Goal: Contribute content: Add original content to the website for others to see

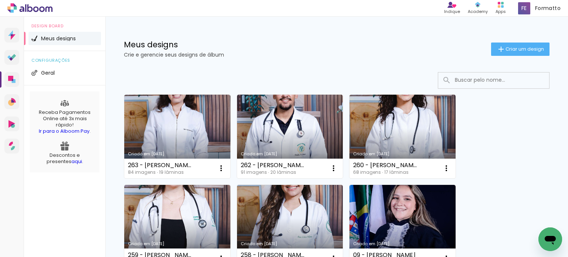
click at [193, 128] on link "Criado em [DATE]" at bounding box center [177, 137] width 106 height 84
click at [512, 48] on span "Criar um design" at bounding box center [525, 49] width 38 height 5
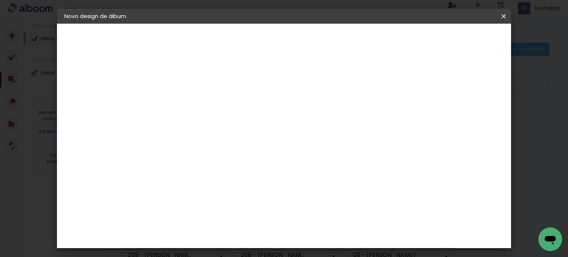
click at [185, 99] on input at bounding box center [185, 99] width 0 height 11
type input "[PERSON_NAME]..."
type paper-input "[PERSON_NAME]..."
click at [0, 0] on slot "Avançar" at bounding box center [0, 0] width 0 height 0
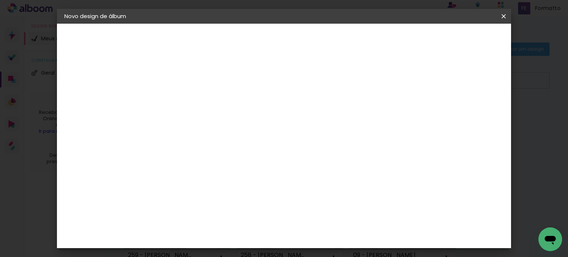
click at [203, 196] on div "Canaan Álbuns" at bounding box center [191, 202] width 23 height 12
click at [0, 0] on slot "Avançar" at bounding box center [0, 0] width 0 height 0
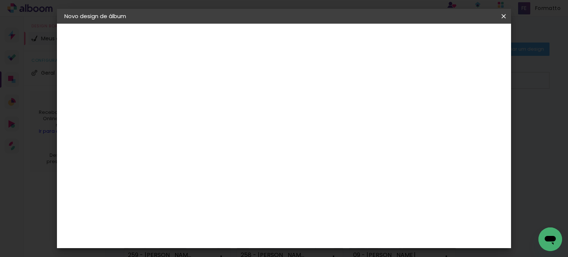
click at [331, 40] on span "Iniciar design" at bounding box center [320, 42] width 21 height 10
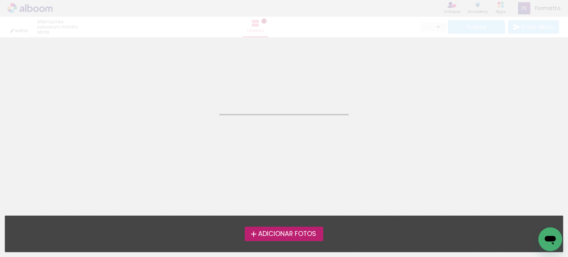
click at [269, 233] on span "Adicionar Fotos" at bounding box center [287, 234] width 58 height 7
click at [0, 0] on input "file" at bounding box center [0, 0] width 0 height 0
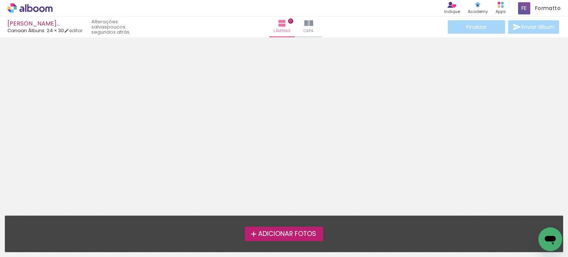
click at [305, 236] on span "Adicionar Fotos" at bounding box center [287, 234] width 58 height 7
click at [0, 0] on input "file" at bounding box center [0, 0] width 0 height 0
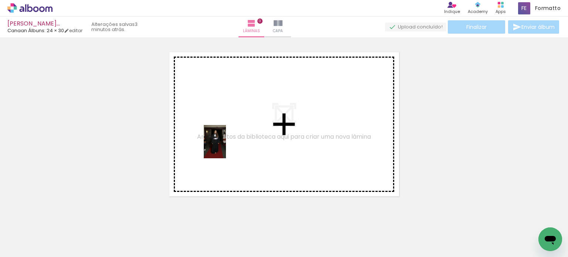
drag, startPoint x: 84, startPoint y: 232, endPoint x: 229, endPoint y: 143, distance: 169.7
click at [229, 143] on quentale-workspace at bounding box center [284, 128] width 568 height 257
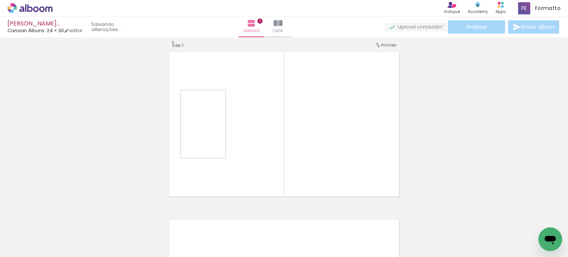
scroll to position [9, 0]
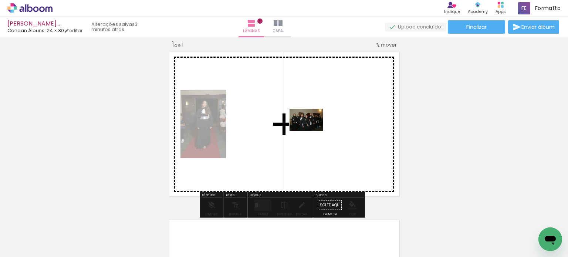
drag, startPoint x: 166, startPoint y: 216, endPoint x: 312, endPoint y: 130, distance: 168.6
click at [312, 130] on quentale-workspace at bounding box center [284, 128] width 568 height 257
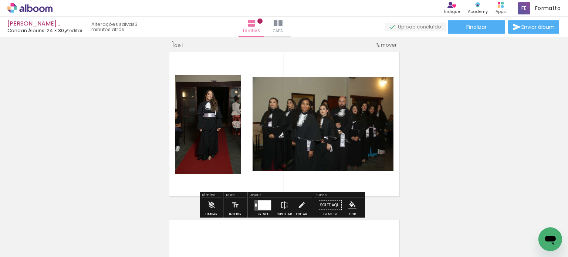
click at [261, 205] on div at bounding box center [264, 205] width 13 height 10
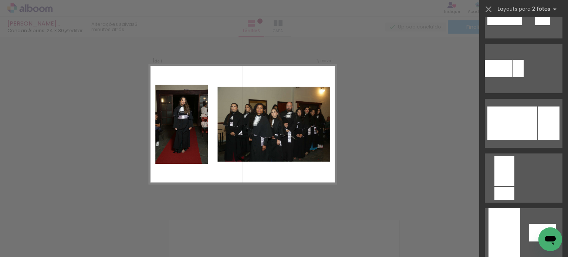
scroll to position [375, 0]
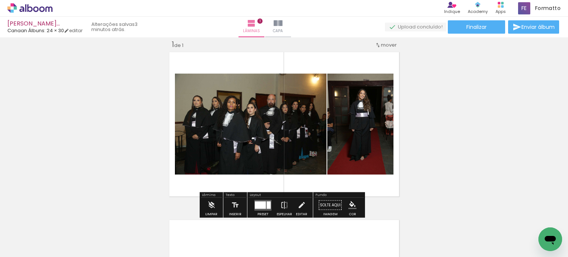
click at [255, 202] on div at bounding box center [260, 204] width 11 height 7
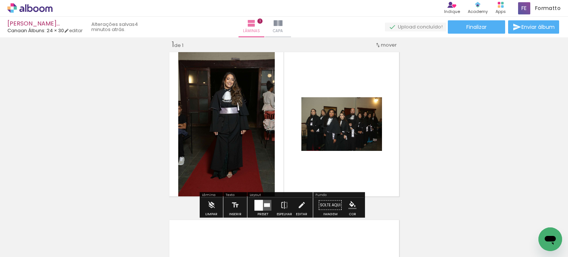
click at [264, 203] on div at bounding box center [267, 205] width 6 height 4
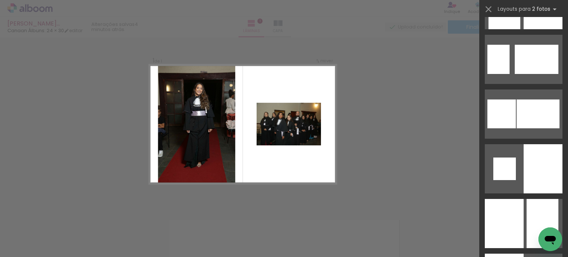
scroll to position [857, 0]
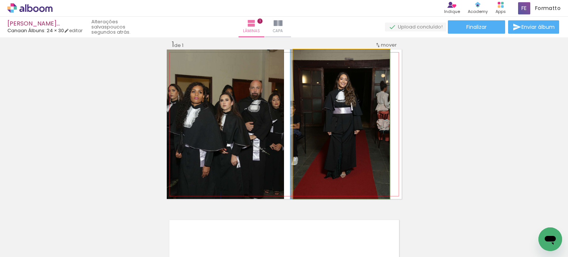
drag, startPoint x: 345, startPoint y: 90, endPoint x: 319, endPoint y: 186, distance: 100.0
drag, startPoint x: 360, startPoint y: 93, endPoint x: 337, endPoint y: 229, distance: 137.6
click at [340, 223] on quentale-workspace at bounding box center [284, 128] width 568 height 257
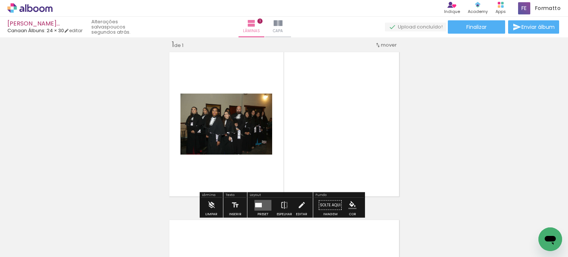
click at [257, 206] on div at bounding box center [258, 205] width 7 height 4
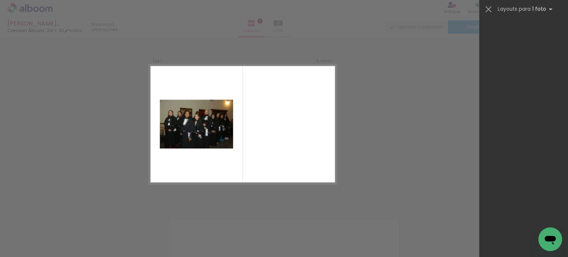
scroll to position [0, 0]
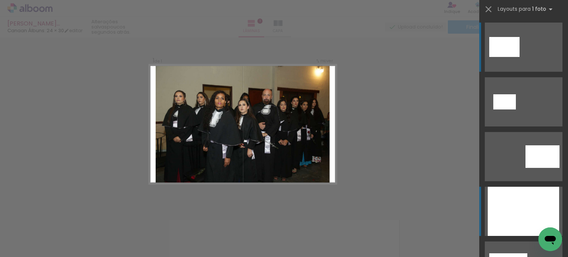
click at [510, 199] on div at bounding box center [523, 211] width 71 height 49
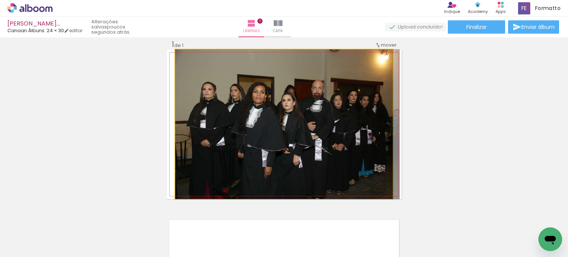
drag, startPoint x: 339, startPoint y: 115, endPoint x: 376, endPoint y: 114, distance: 37.0
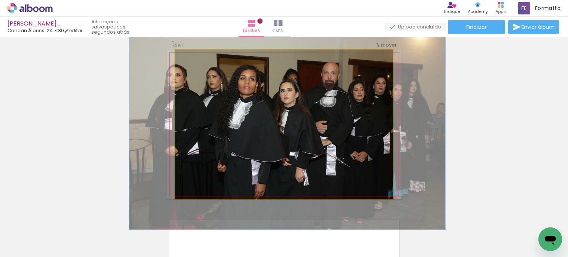
drag, startPoint x: 192, startPoint y: 57, endPoint x: 210, endPoint y: 56, distance: 17.4
click at [209, 56] on div at bounding box center [203, 57] width 12 height 12
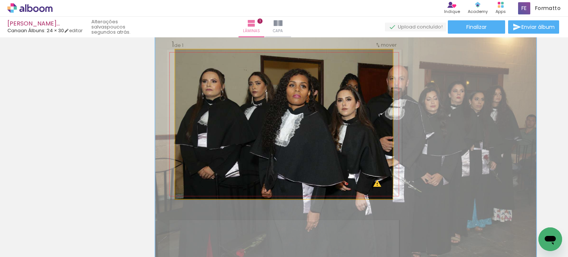
drag, startPoint x: 264, startPoint y: 89, endPoint x: 322, endPoint y: 105, distance: 59.5
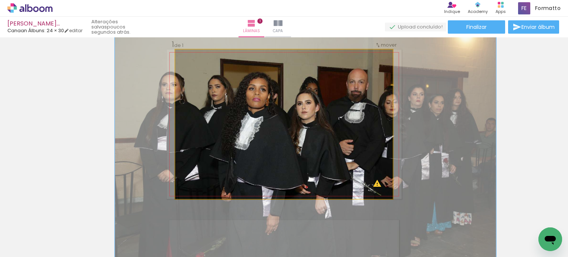
drag, startPoint x: 261, startPoint y: 92, endPoint x: 221, endPoint y: 96, distance: 40.5
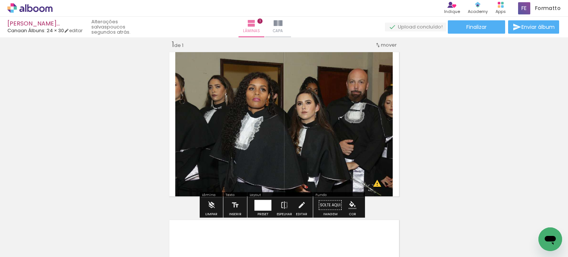
click at [267, 203] on div at bounding box center [262, 205] width 17 height 11
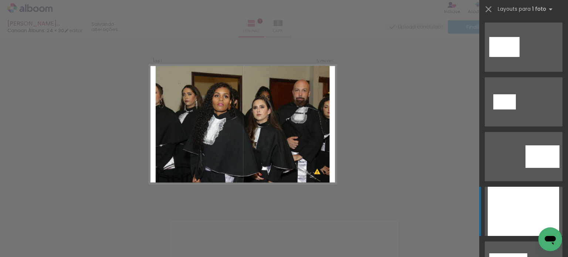
scroll to position [164, 0]
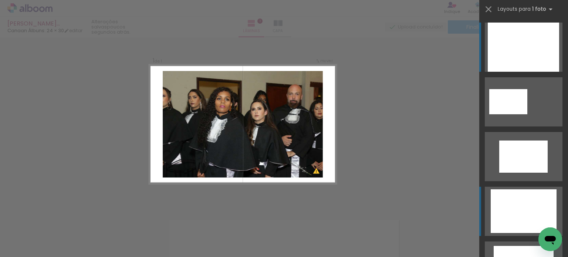
click at [525, 72] on div at bounding box center [523, 47] width 71 height 49
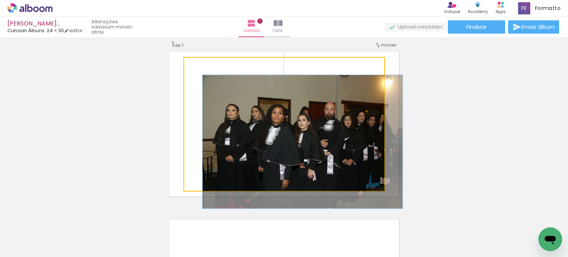
drag, startPoint x: 219, startPoint y: 66, endPoint x: 194, endPoint y: 64, distance: 25.2
type paper-slider "100"
click at [195, 64] on div at bounding box center [201, 66] width 12 height 12
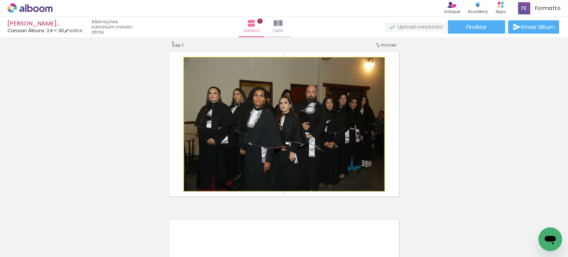
drag, startPoint x: 334, startPoint y: 109, endPoint x: 323, endPoint y: 99, distance: 14.9
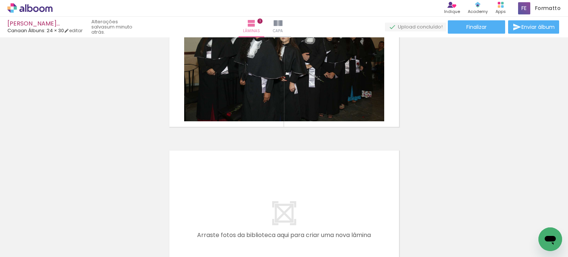
scroll to position [157, 0]
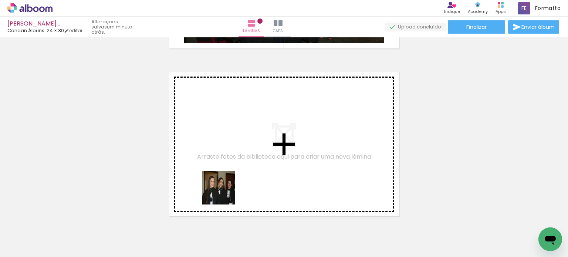
drag, startPoint x: 201, startPoint y: 231, endPoint x: 233, endPoint y: 174, distance: 65.6
click at [233, 174] on quentale-workspace at bounding box center [284, 128] width 568 height 257
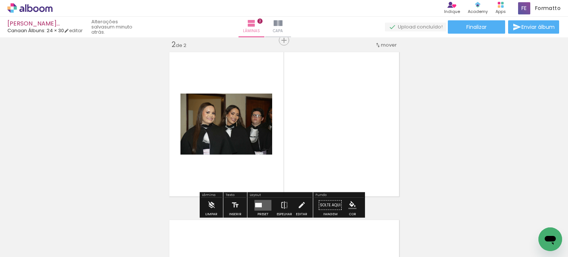
scroll to position [214, 0]
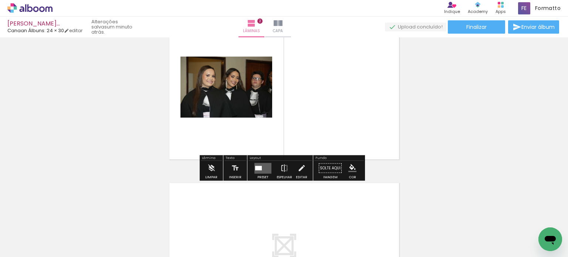
click at [259, 169] on div at bounding box center [258, 168] width 7 height 4
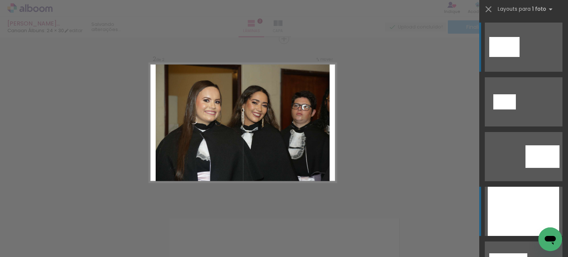
click at [531, 219] on div at bounding box center [523, 211] width 71 height 49
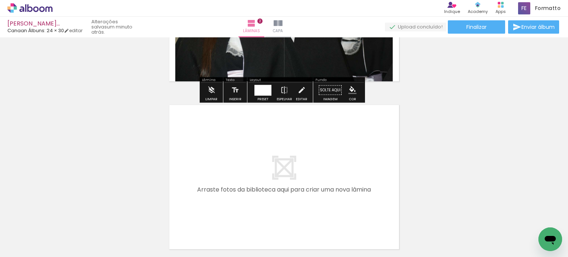
scroll to position [325, 0]
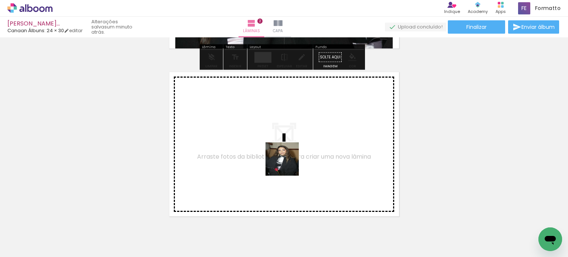
drag, startPoint x: 285, startPoint y: 227, endPoint x: 288, endPoint y: 151, distance: 76.2
click at [288, 151] on quentale-workspace at bounding box center [284, 128] width 568 height 257
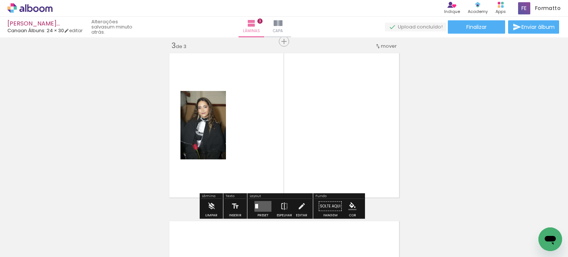
scroll to position [345, 0]
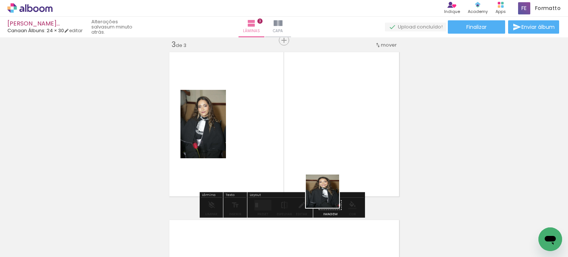
drag, startPoint x: 328, startPoint y: 229, endPoint x: 318, endPoint y: 195, distance: 35.6
click at [327, 157] on quentale-workspace at bounding box center [284, 128] width 568 height 257
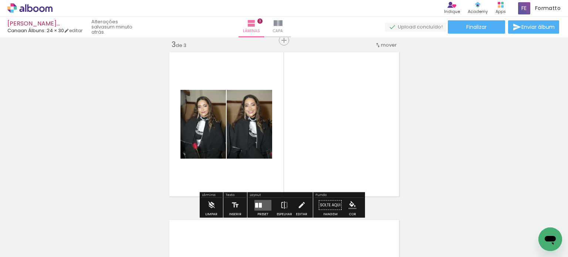
click at [260, 205] on div at bounding box center [260, 205] width 3 height 5
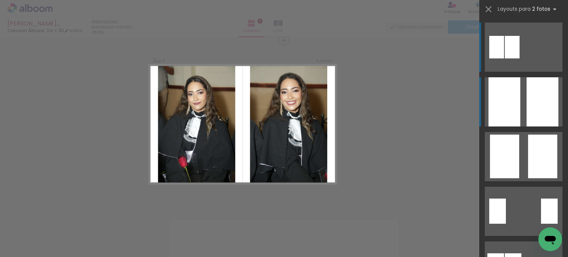
click at [534, 100] on div at bounding box center [543, 101] width 32 height 49
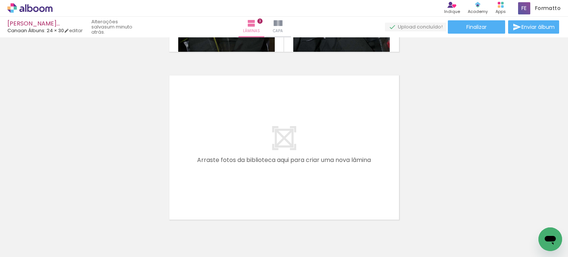
scroll to position [527, 0]
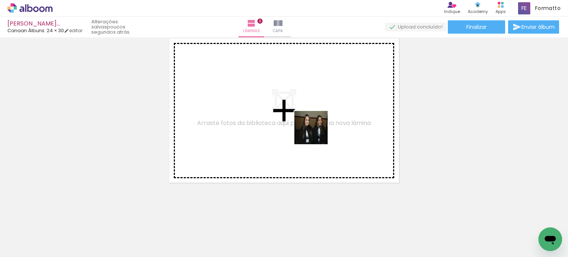
drag, startPoint x: 369, startPoint y: 230, endPoint x: 342, endPoint y: 163, distance: 72.0
click at [311, 122] on quentale-workspace at bounding box center [284, 128] width 568 height 257
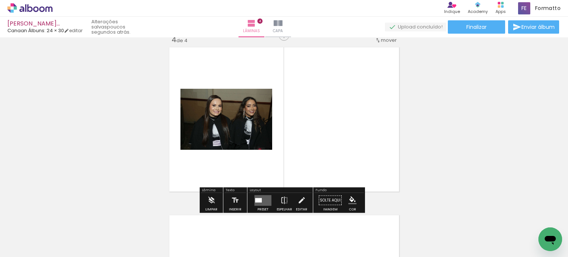
scroll to position [513, 0]
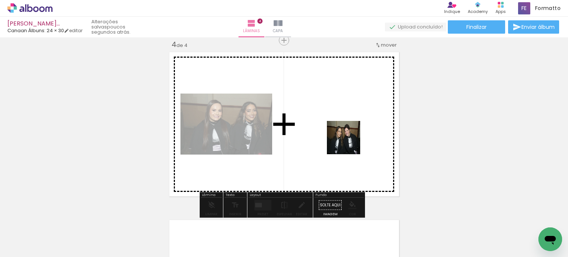
drag, startPoint x: 389, startPoint y: 205, endPoint x: 340, endPoint y: 131, distance: 89.0
click at [340, 131] on quentale-workspace at bounding box center [284, 128] width 568 height 257
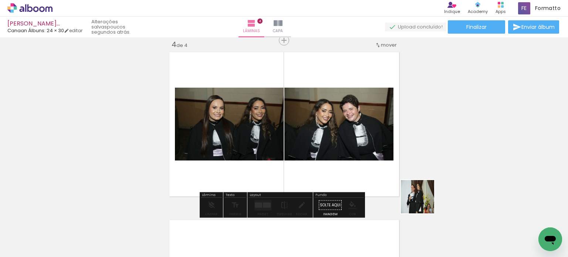
drag, startPoint x: 437, startPoint y: 217, endPoint x: 369, endPoint y: 162, distance: 86.8
click at [358, 149] on quentale-workspace at bounding box center [284, 128] width 568 height 257
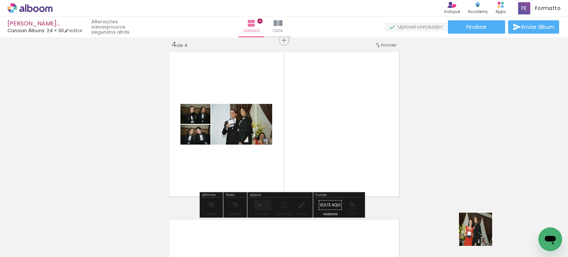
drag, startPoint x: 485, startPoint y: 238, endPoint x: 295, endPoint y: 103, distance: 233.0
click at [295, 103] on quentale-workspace at bounding box center [284, 128] width 568 height 257
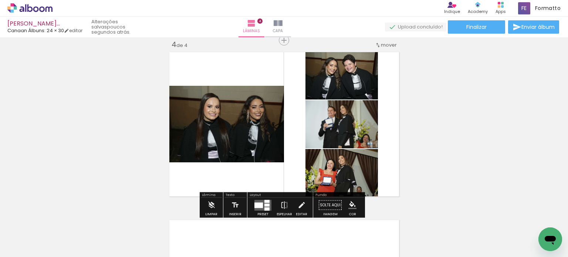
click at [260, 201] on quentale-layouter at bounding box center [262, 205] width 17 height 11
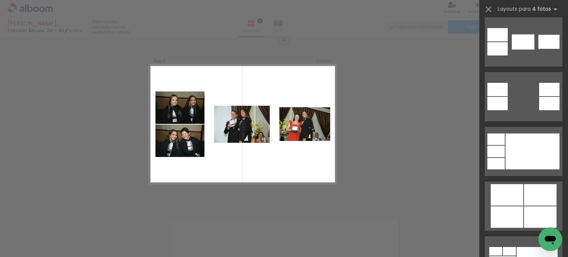
scroll to position [344, 0]
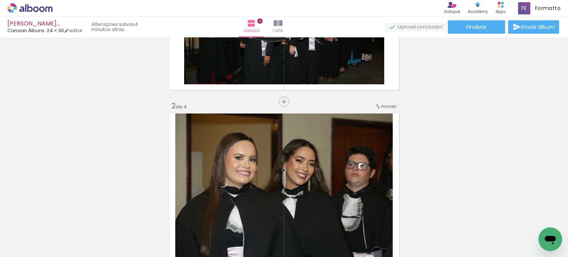
scroll to position [0, 0]
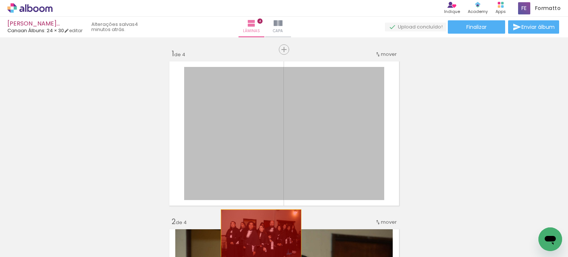
drag, startPoint x: 282, startPoint y: 120, endPoint x: 259, endPoint y: 230, distance: 112.3
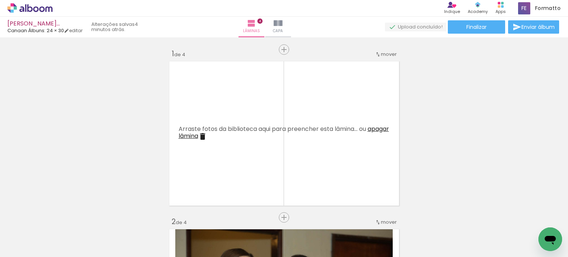
click at [188, 137] on span "apagar lâmina" at bounding box center [284, 133] width 210 height 16
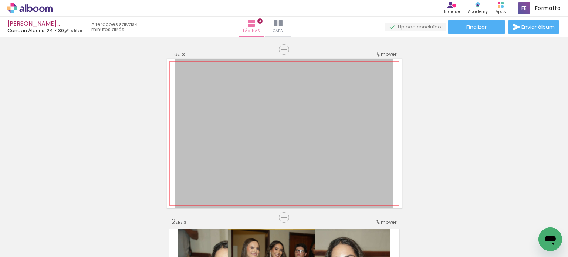
drag, startPoint x: 318, startPoint y: 116, endPoint x: 267, endPoint y: 263, distance: 155.1
click at [267, 257] on html "link( href="../../bower_components/polymer/polymer.html" rel="import" ) picture…" at bounding box center [284, 128] width 568 height 257
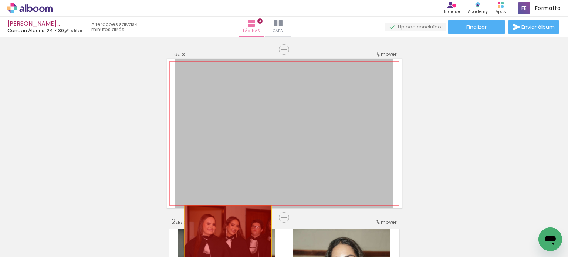
drag, startPoint x: 280, startPoint y: 133, endPoint x: 223, endPoint y: 239, distance: 120.0
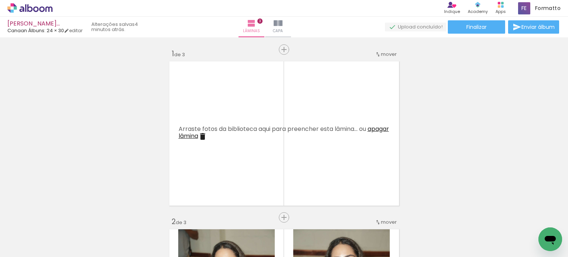
click at [202, 138] on span "apagar lâmina" at bounding box center [284, 133] width 210 height 16
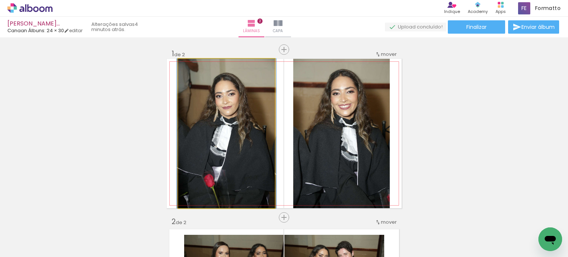
drag, startPoint x: 230, startPoint y: 124, endPoint x: 234, endPoint y: 217, distance: 92.9
click at [223, 235] on quentale-workspace at bounding box center [284, 128] width 568 height 257
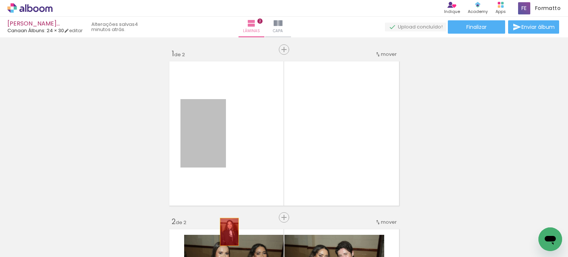
drag, startPoint x: 210, startPoint y: 122, endPoint x: 227, endPoint y: 247, distance: 126.2
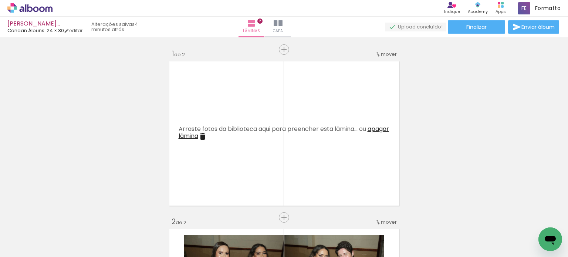
click at [216, 134] on span "apagar lâmina" at bounding box center [284, 133] width 210 height 16
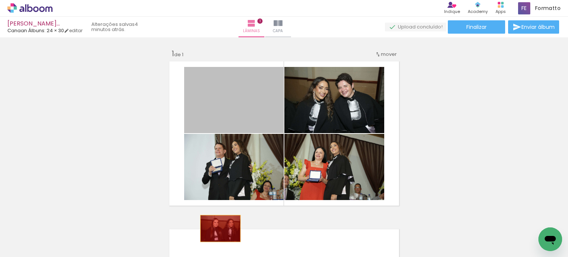
drag, startPoint x: 226, startPoint y: 111, endPoint x: 215, endPoint y: 189, distance: 78.1
click at [215, 252] on quentale-workspace at bounding box center [284, 128] width 568 height 257
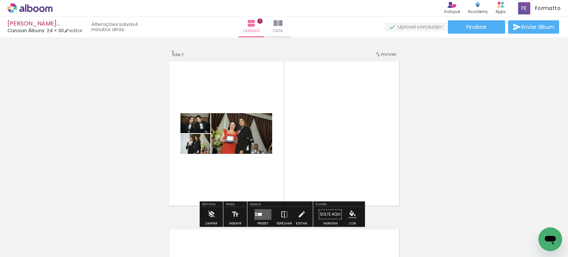
drag, startPoint x: 228, startPoint y: 138, endPoint x: 228, endPoint y: 240, distance: 102.8
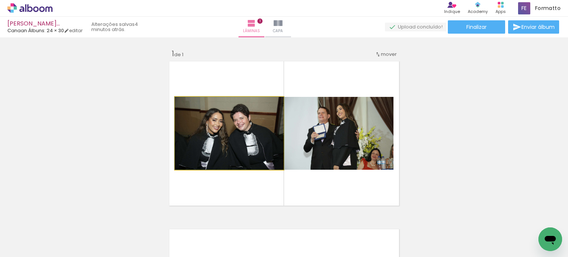
drag, startPoint x: 234, startPoint y: 137, endPoint x: 230, endPoint y: 227, distance: 90.3
click at [230, 247] on quentale-workspace at bounding box center [284, 128] width 568 height 257
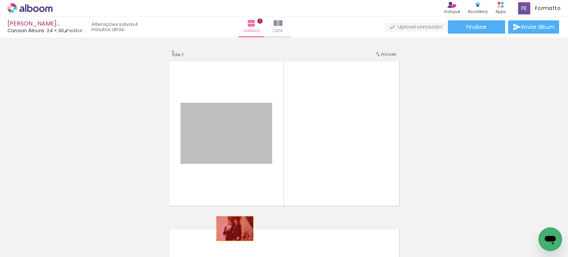
drag, startPoint x: 232, startPoint y: 139, endPoint x: 231, endPoint y: 234, distance: 95.4
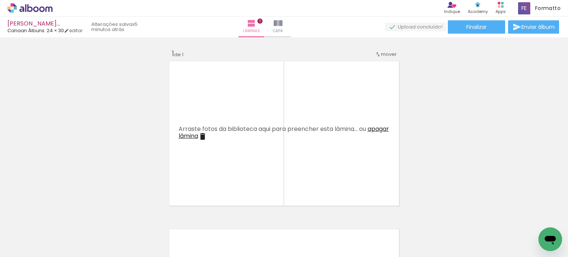
click at [219, 136] on span "apagar lâmina" at bounding box center [284, 133] width 210 height 16
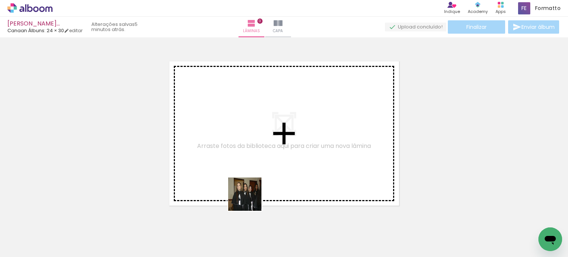
drag, startPoint x: 252, startPoint y: 231, endPoint x: 249, endPoint y: 132, distance: 99.1
click at [249, 132] on quentale-workspace at bounding box center [284, 128] width 568 height 257
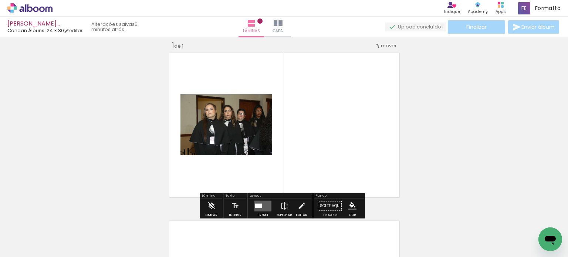
scroll to position [9, 0]
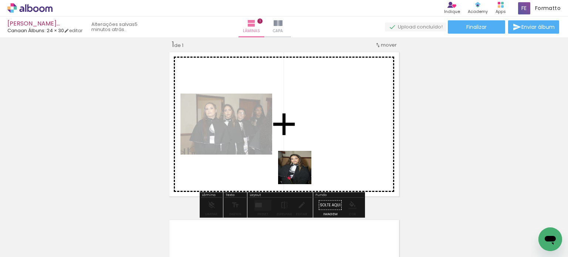
drag, startPoint x: 285, startPoint y: 232, endPoint x: 306, endPoint y: 151, distance: 84.1
click at [305, 153] on quentale-workspace at bounding box center [284, 128] width 568 height 257
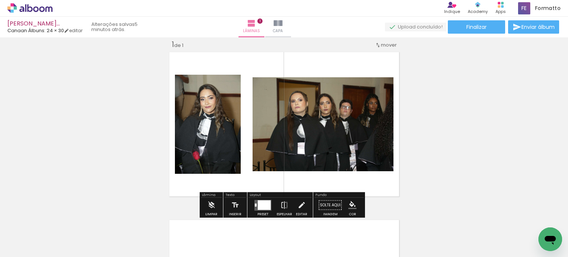
click at [259, 206] on div at bounding box center [264, 205] width 13 height 10
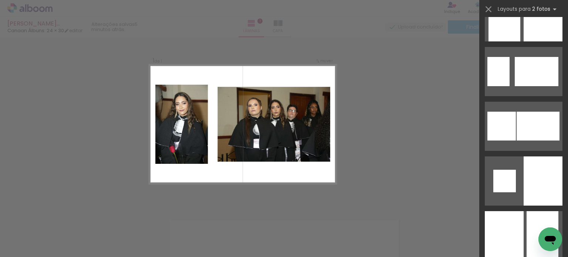
scroll to position [769, 0]
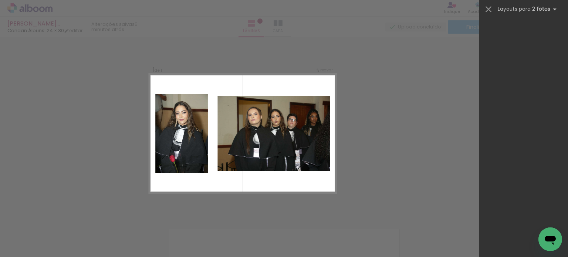
scroll to position [769, 0]
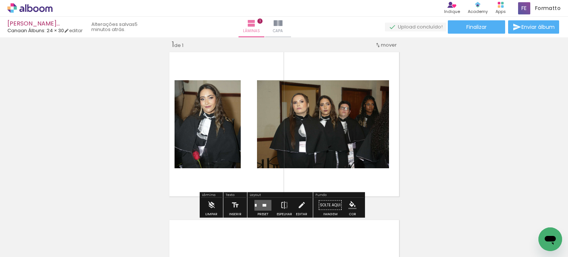
click at [259, 205] on quentale-layouter at bounding box center [262, 205] width 17 height 11
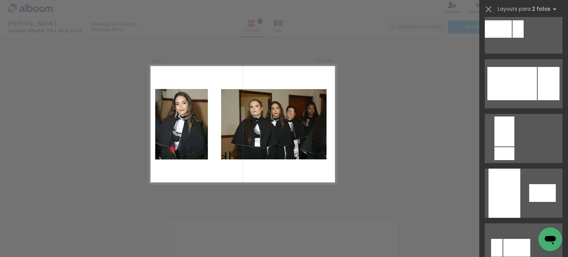
scroll to position [388, 0]
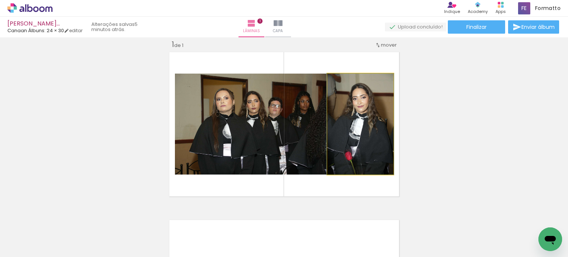
click at [374, 115] on quentale-photo at bounding box center [360, 124] width 66 height 101
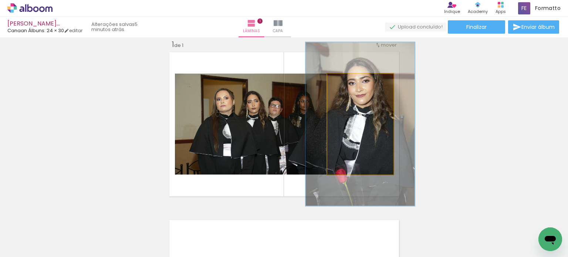
drag, startPoint x: 342, startPoint y: 80, endPoint x: 359, endPoint y: 84, distance: 17.4
click at [359, 81] on div at bounding box center [360, 81] width 7 height 7
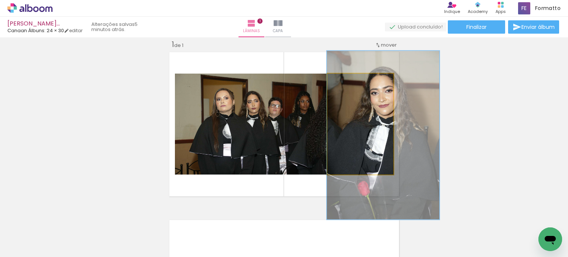
drag, startPoint x: 362, startPoint y: 120, endPoint x: 388, endPoint y: 132, distance: 28.6
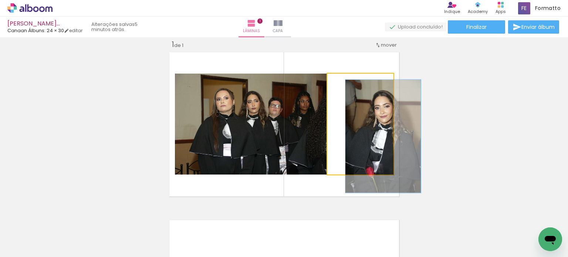
drag, startPoint x: 362, startPoint y: 81, endPoint x: 338, endPoint y: 77, distance: 24.8
type paper-slider "100"
click at [342, 77] on div at bounding box center [348, 81] width 12 height 12
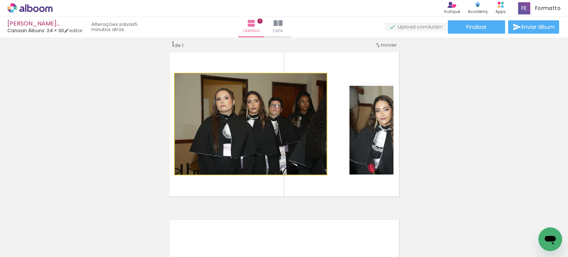
click at [300, 106] on quentale-photo at bounding box center [251, 124] width 152 height 101
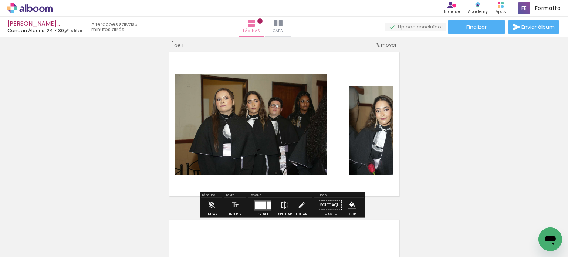
click at [384, 105] on quentale-photo at bounding box center [360, 124] width 66 height 101
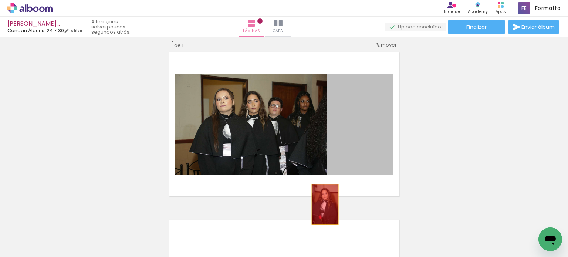
drag, startPoint x: 373, startPoint y: 110, endPoint x: 320, endPoint y: 210, distance: 113.3
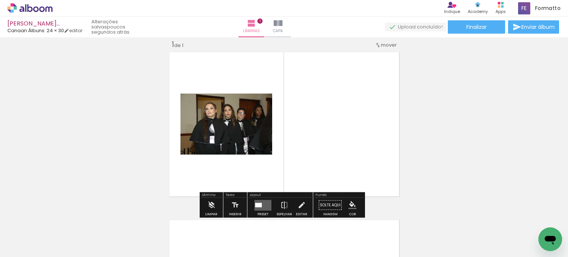
click at [259, 203] on div at bounding box center [258, 205] width 7 height 4
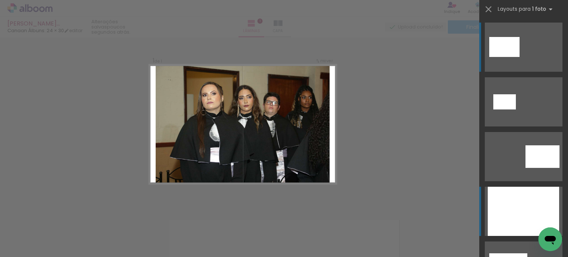
click at [512, 207] on div at bounding box center [523, 211] width 71 height 49
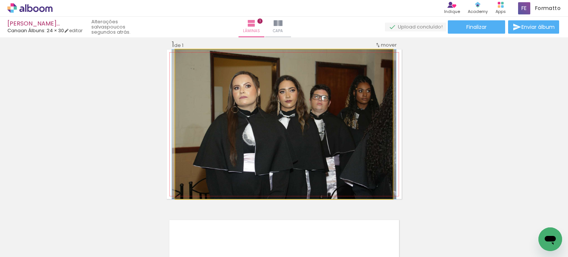
click at [375, 77] on quentale-photo at bounding box center [283, 124] width 217 height 149
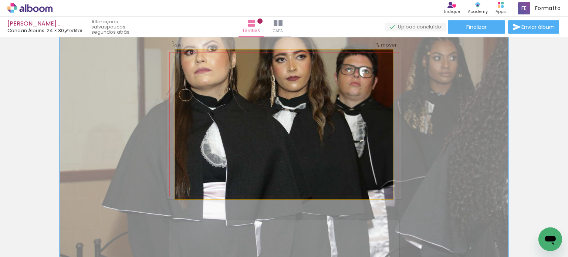
drag, startPoint x: 191, startPoint y: 59, endPoint x: 219, endPoint y: 65, distance: 29.2
click at [219, 65] on quentale-photo at bounding box center [283, 124] width 217 height 149
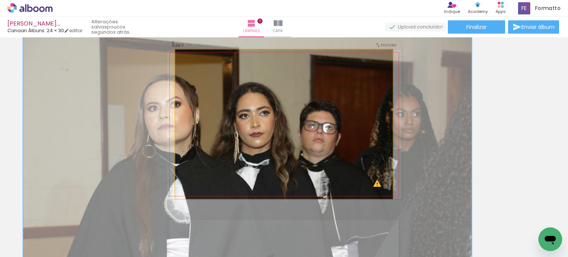
drag, startPoint x: 288, startPoint y: 105, endPoint x: 251, endPoint y: 161, distance: 67.1
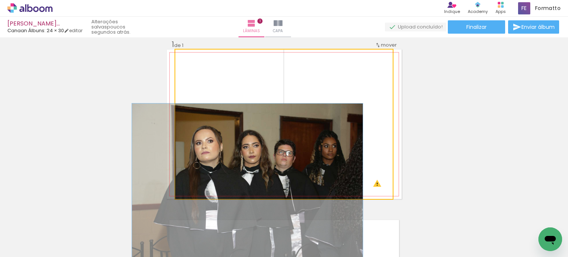
drag, startPoint x: 219, startPoint y: 58, endPoint x: 182, endPoint y: 58, distance: 37.0
type paper-slider "100"
click at [182, 58] on div at bounding box center [203, 57] width 51 height 11
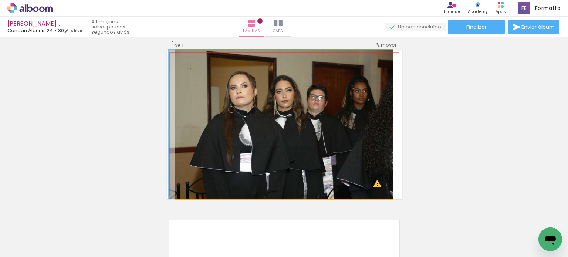
drag, startPoint x: 241, startPoint y: 139, endPoint x: 272, endPoint y: 99, distance: 51.4
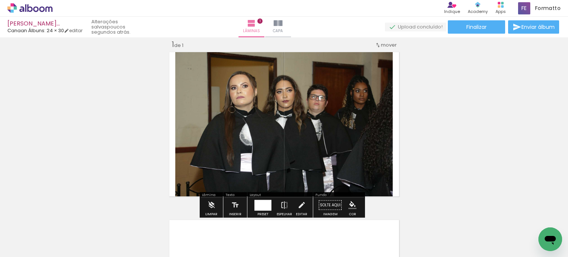
drag, startPoint x: 207, startPoint y: 233, endPoint x: 248, endPoint y: 132, distance: 109.3
click at [248, 132] on quentale-workspace at bounding box center [284, 128] width 568 height 257
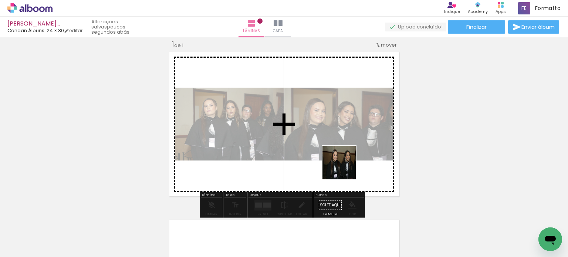
drag, startPoint x: 362, startPoint y: 236, endPoint x: 338, endPoint y: 137, distance: 102.2
click at [338, 137] on quentale-workspace at bounding box center [284, 128] width 568 height 257
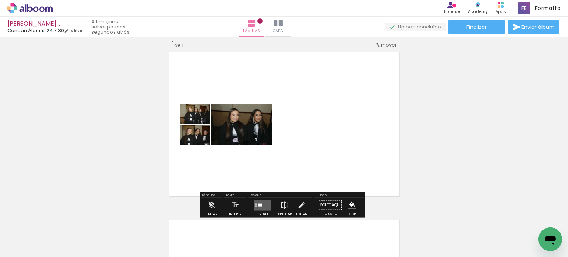
drag, startPoint x: 401, startPoint y: 230, endPoint x: 340, endPoint y: 131, distance: 115.9
click at [342, 133] on quentale-workspace at bounding box center [284, 128] width 568 height 257
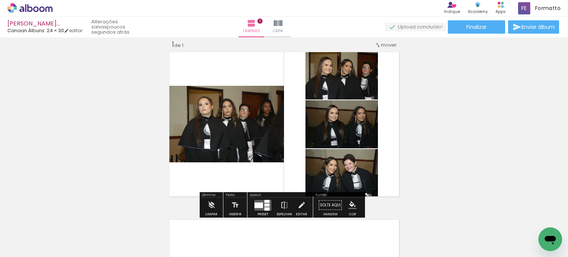
click at [261, 203] on quentale-layouter at bounding box center [262, 205] width 17 height 11
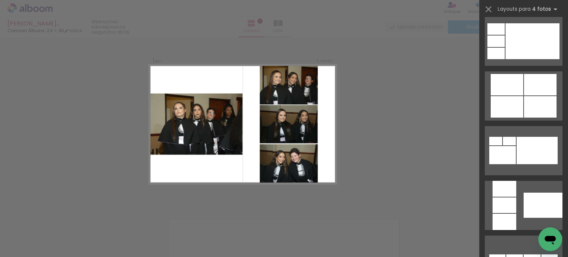
scroll to position [407, 0]
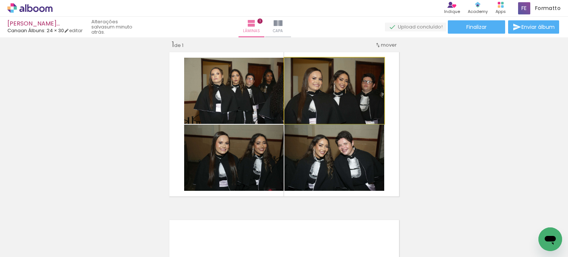
drag, startPoint x: 325, startPoint y: 84, endPoint x: 362, endPoint y: 85, distance: 37.4
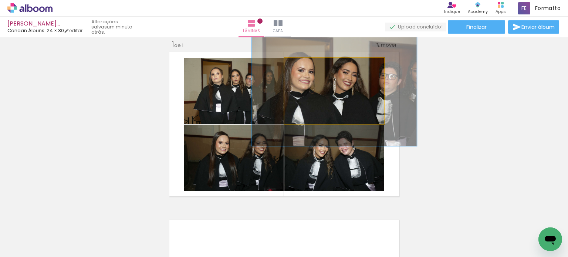
drag, startPoint x: 299, startPoint y: 68, endPoint x: 318, endPoint y: 68, distance: 19.2
click at [318, 68] on div at bounding box center [319, 66] width 12 height 12
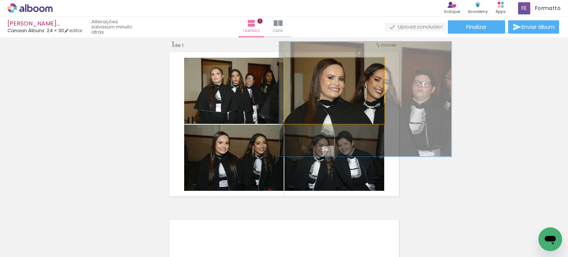
drag, startPoint x: 324, startPoint y: 101, endPoint x: 331, endPoint y: 106, distance: 9.5
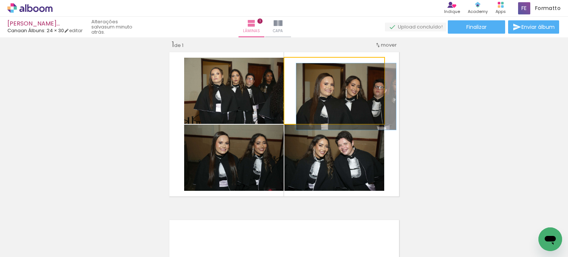
drag, startPoint x: 318, startPoint y: 65, endPoint x: 286, endPoint y: 67, distance: 32.2
type paper-slider "100"
click at [287, 66] on div at bounding box center [312, 65] width 51 height 11
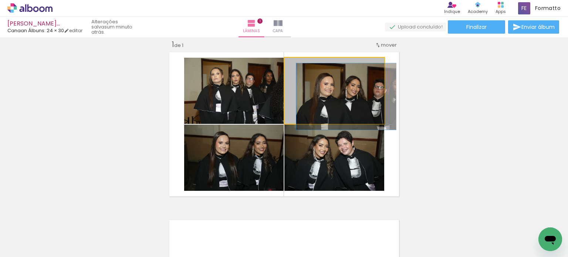
drag, startPoint x: 323, startPoint y: 90, endPoint x: 302, endPoint y: 82, distance: 22.3
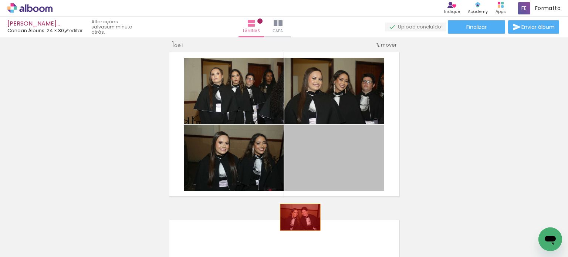
drag, startPoint x: 310, startPoint y: 163, endPoint x: 286, endPoint y: 246, distance: 87.1
click at [286, 257] on html "link( href="../../bower_components/polymer/polymer.html" rel="import" ) picture…" at bounding box center [284, 128] width 568 height 257
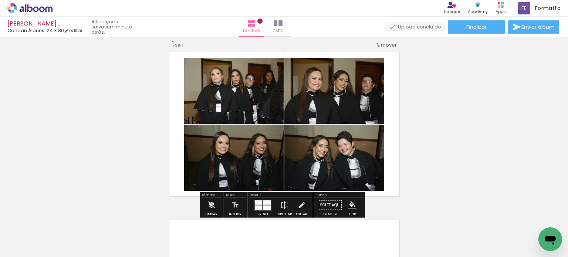
click at [210, 204] on iron-icon at bounding box center [211, 205] width 8 height 15
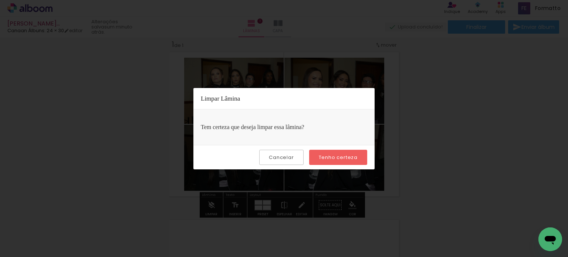
click at [0, 0] on slot "Tenho certeza" at bounding box center [0, 0] width 0 height 0
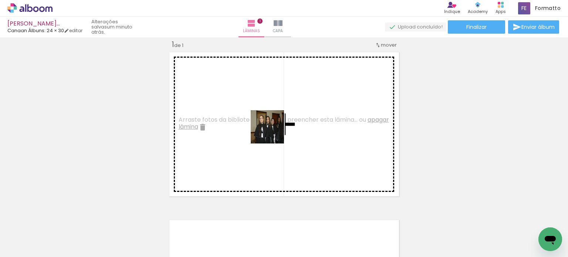
drag, startPoint x: 246, startPoint y: 230, endPoint x: 273, endPoint y: 130, distance: 104.3
click at [273, 131] on quentale-workspace at bounding box center [284, 128] width 568 height 257
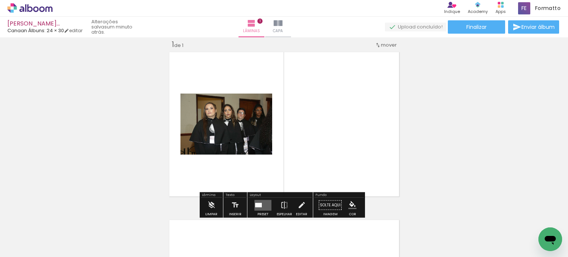
click at [255, 208] on quentale-layouter at bounding box center [262, 205] width 17 height 11
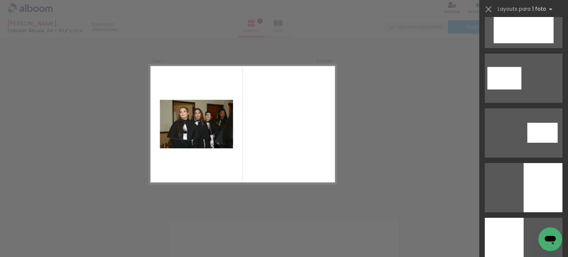
scroll to position [0, 0]
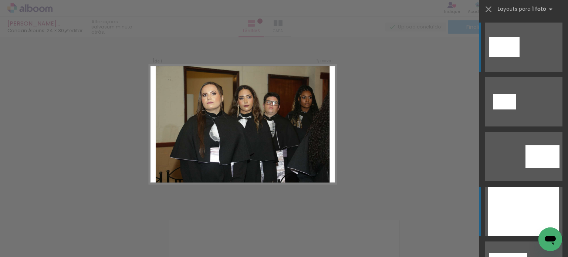
click at [529, 205] on div at bounding box center [523, 211] width 71 height 49
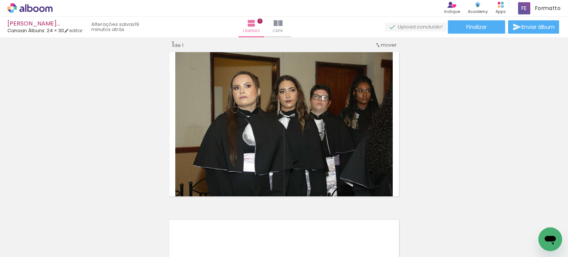
click at [25, 11] on icon at bounding box center [25, 8] width 1 height 8
